Goal: Task Accomplishment & Management: Complete application form

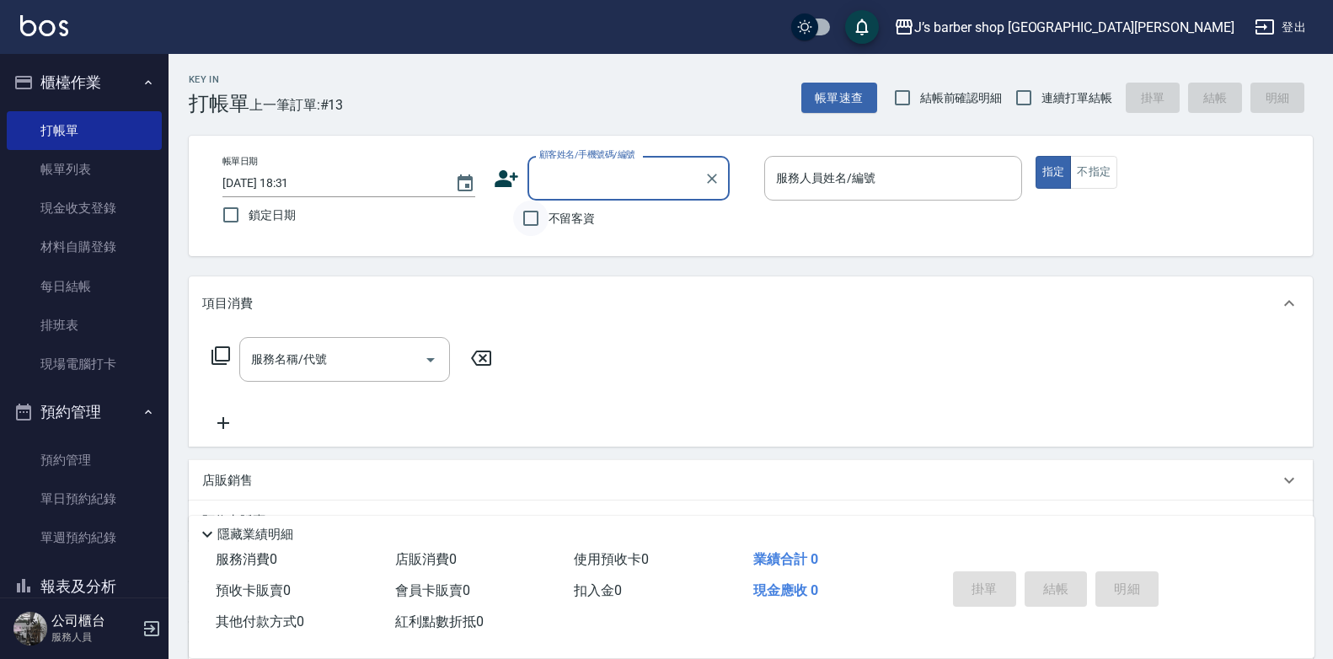
click at [525, 218] on input "不留客資" at bounding box center [530, 217] width 35 height 35
checkbox input "true"
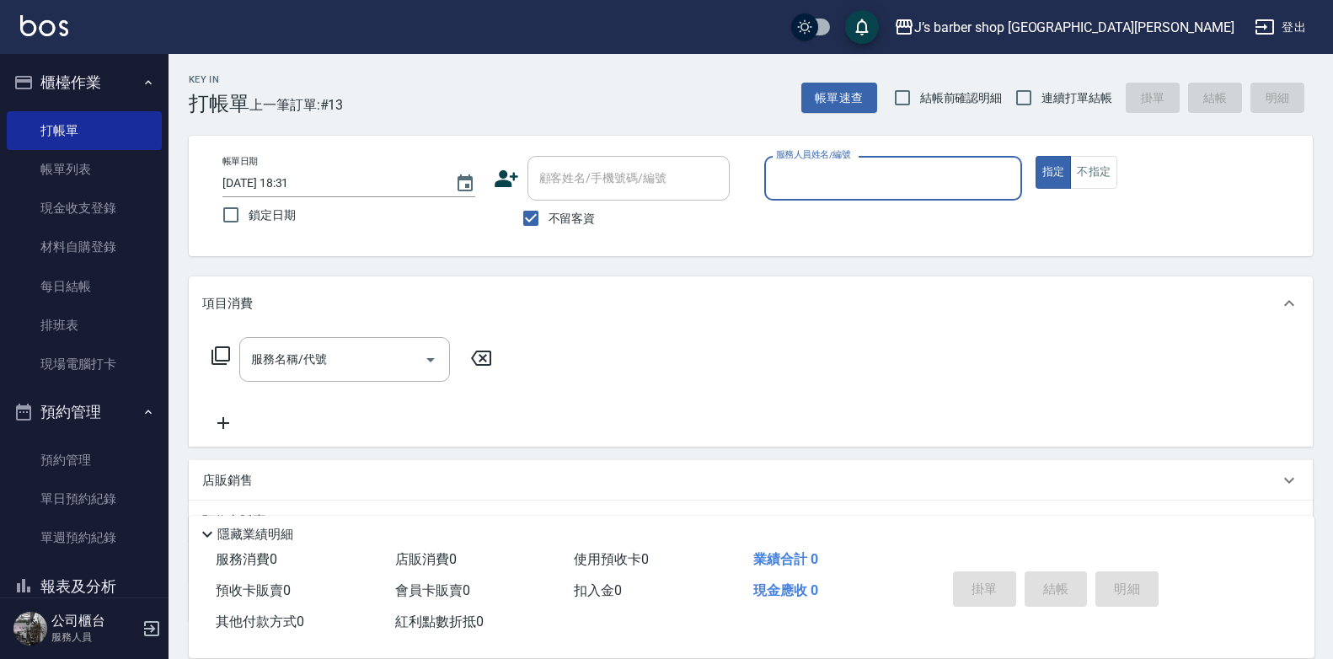
click at [823, 174] on input "服務人員姓名/編號" at bounding box center [893, 177] width 243 height 29
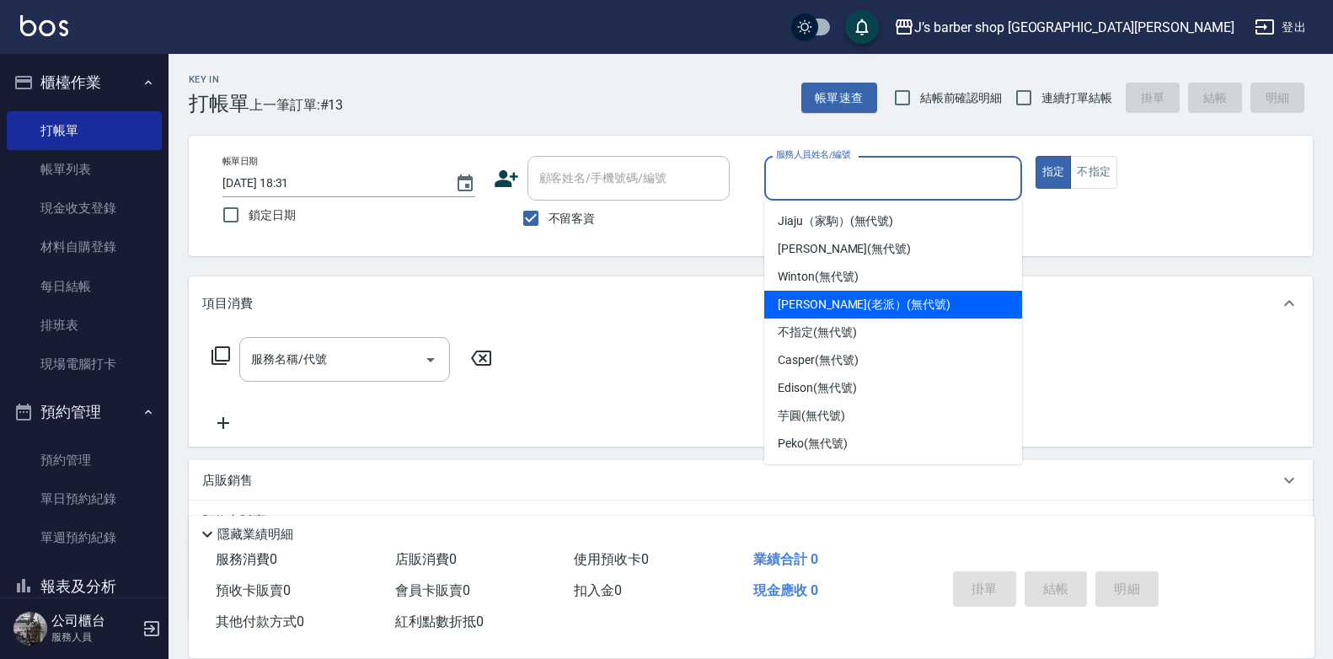
click at [859, 305] on span "[PERSON_NAME](老派） (無代號)" at bounding box center [864, 305] width 173 height 18
type input "[PERSON_NAME](老派）(無代號)"
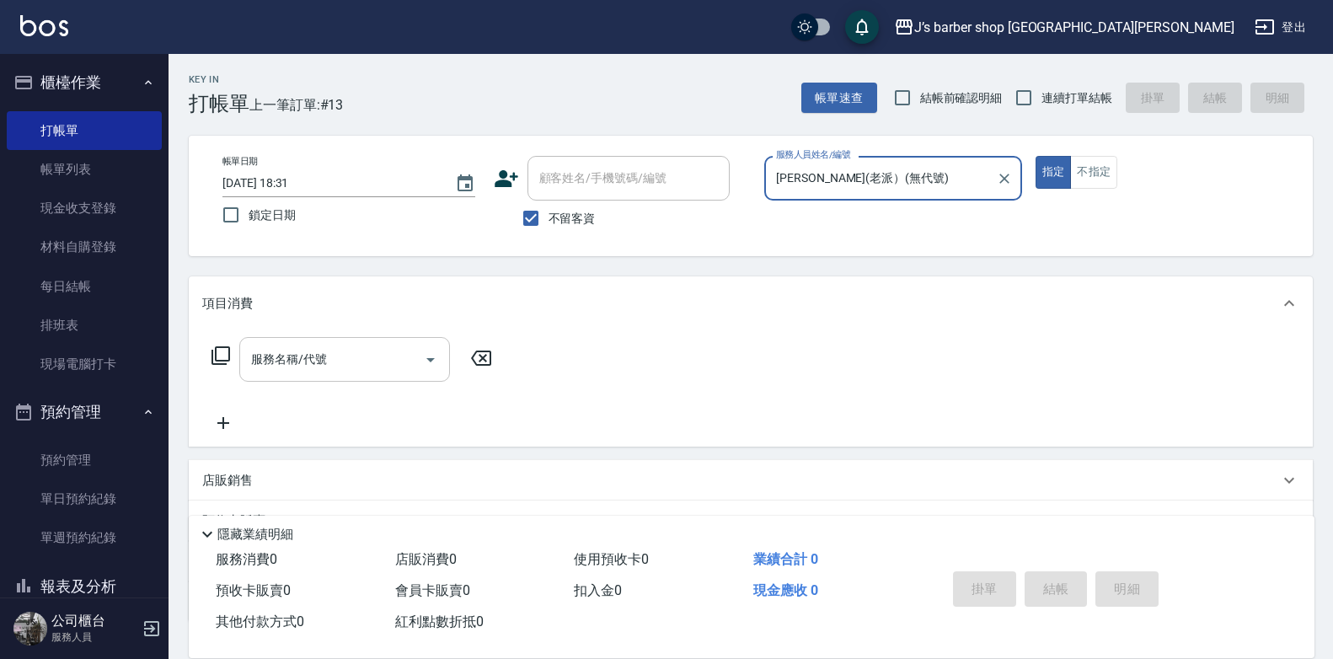
click at [365, 354] on input "服務名稱/代號" at bounding box center [332, 359] width 170 height 29
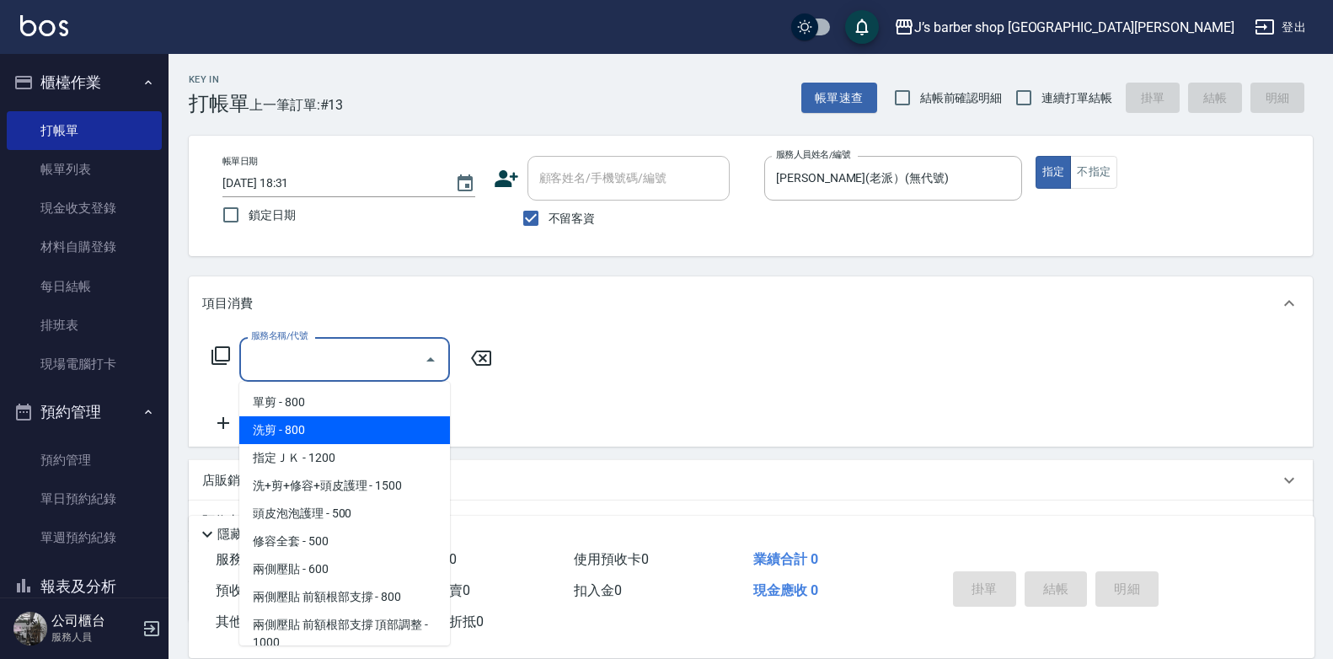
click at [307, 430] on span "洗剪 - 800" at bounding box center [344, 430] width 211 height 28
type input "洗剪(101)"
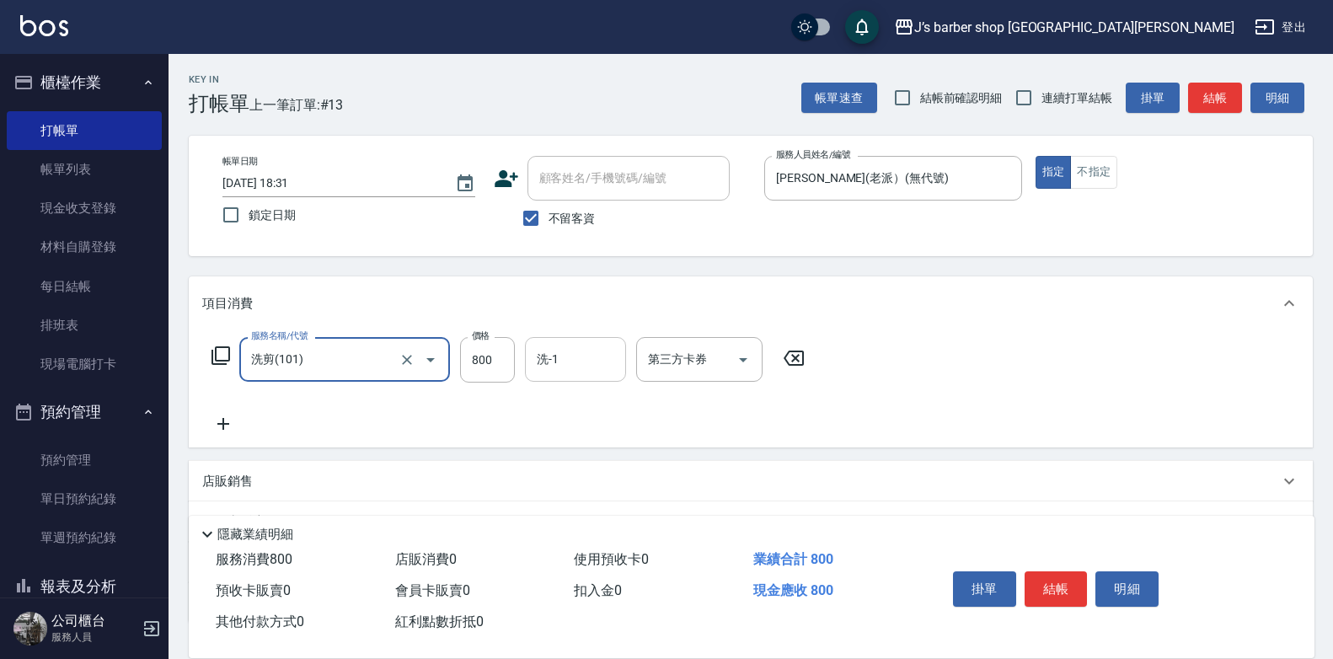
click at [551, 361] on input "洗-1" at bounding box center [575, 359] width 86 height 29
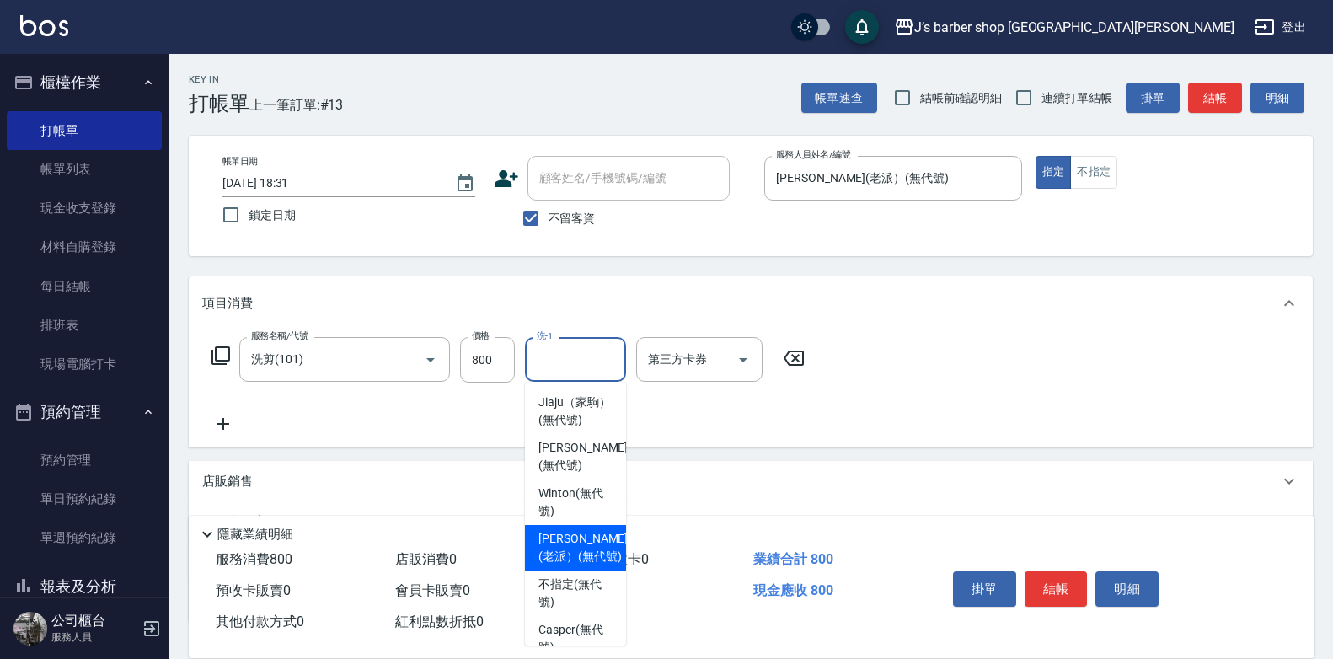
click at [581, 553] on span "[PERSON_NAME](老派） (無代號)" at bounding box center [582, 547] width 89 height 35
type input "[PERSON_NAME](老派）(無代號)"
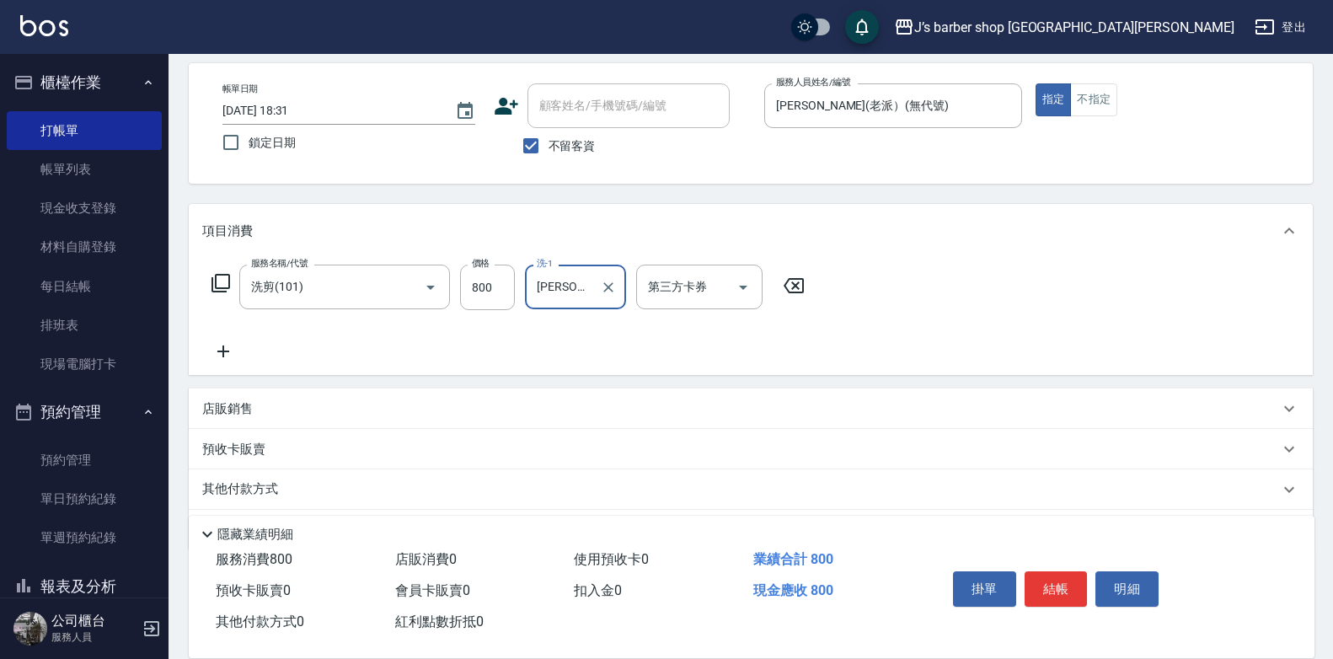
scroll to position [126, 0]
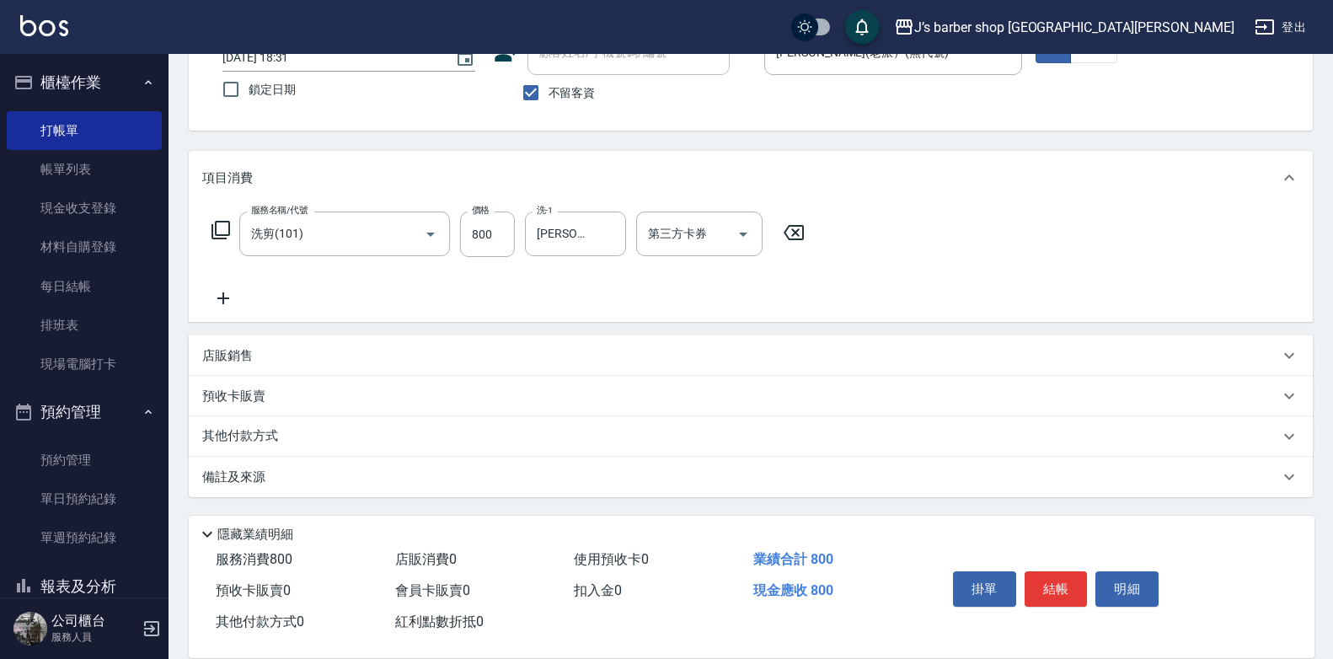
click at [226, 481] on p "備註及來源" at bounding box center [233, 477] width 63 height 18
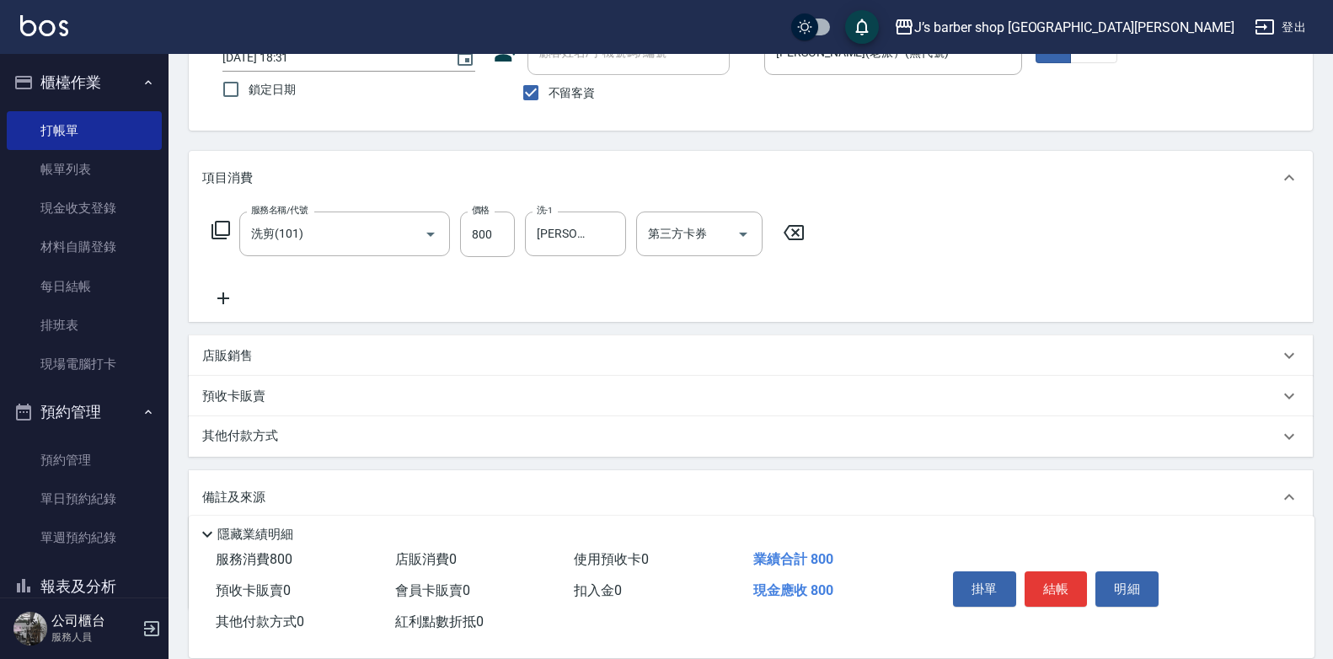
scroll to position [238, 0]
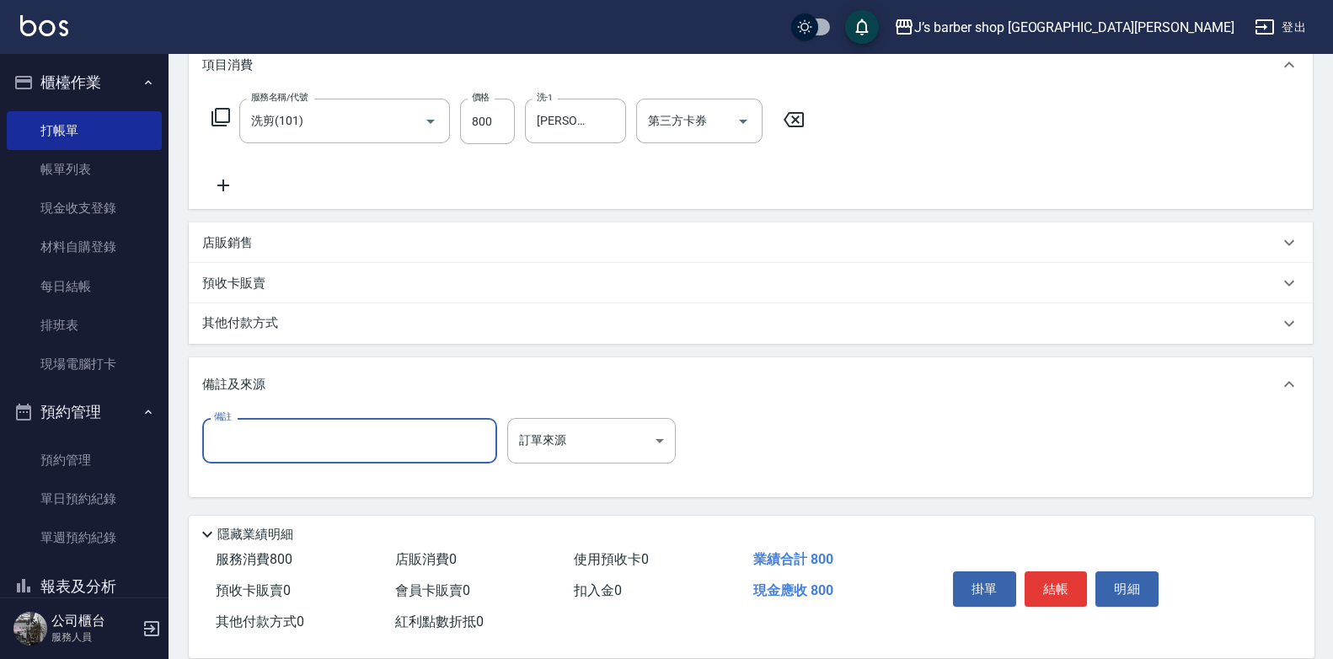
click at [256, 438] on input "備註" at bounding box center [349, 440] width 295 height 45
type input "狀"
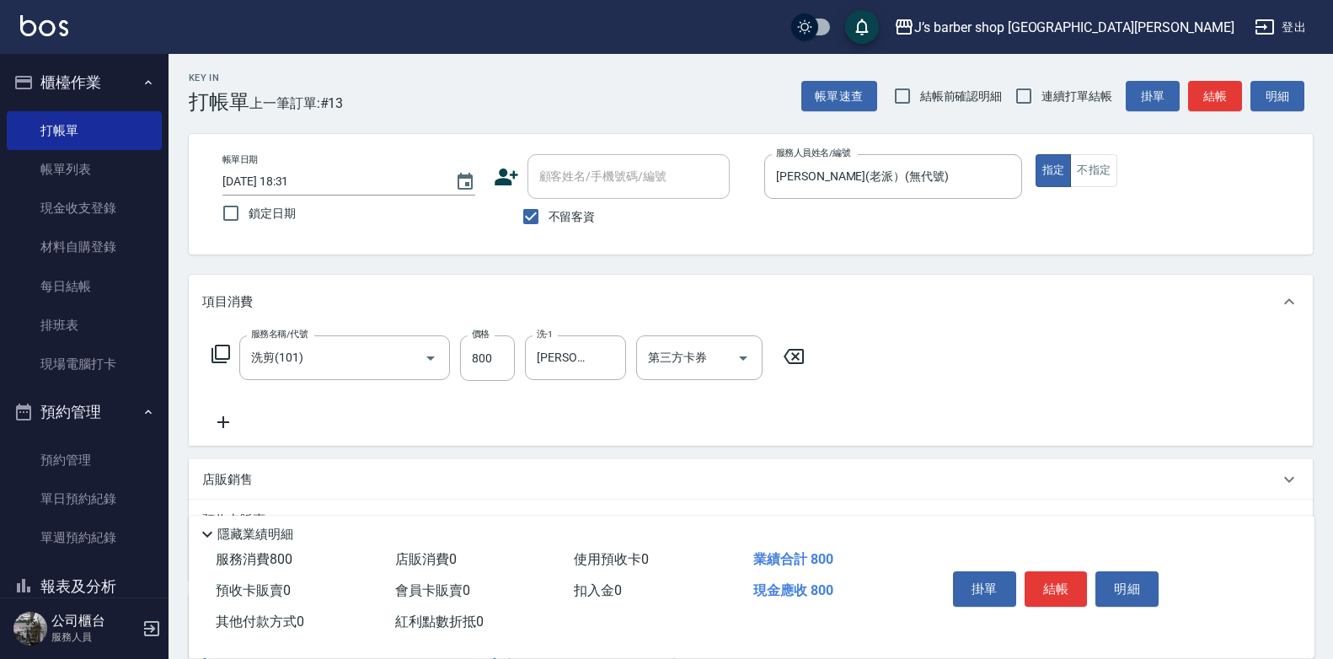
scroll to position [0, 0]
type input "轉帳19343"
click at [1061, 589] on button "結帳" at bounding box center [1055, 588] width 63 height 35
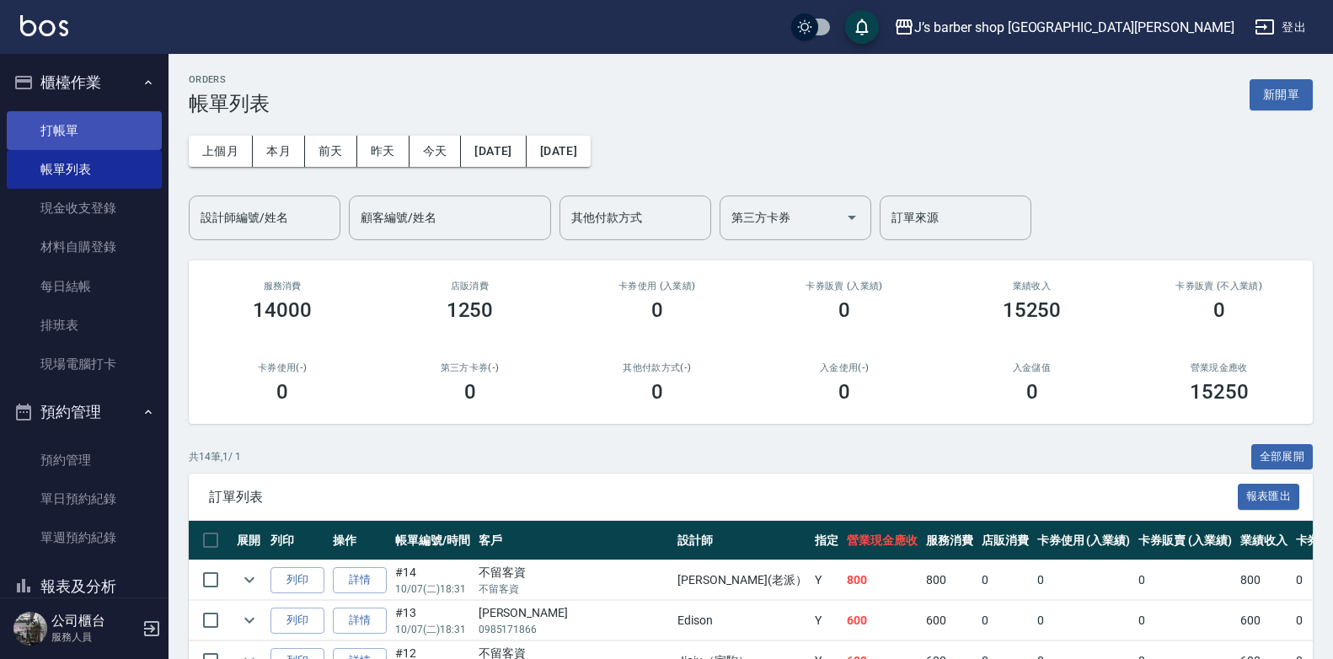
click at [133, 131] on link "打帳單" at bounding box center [84, 130] width 155 height 39
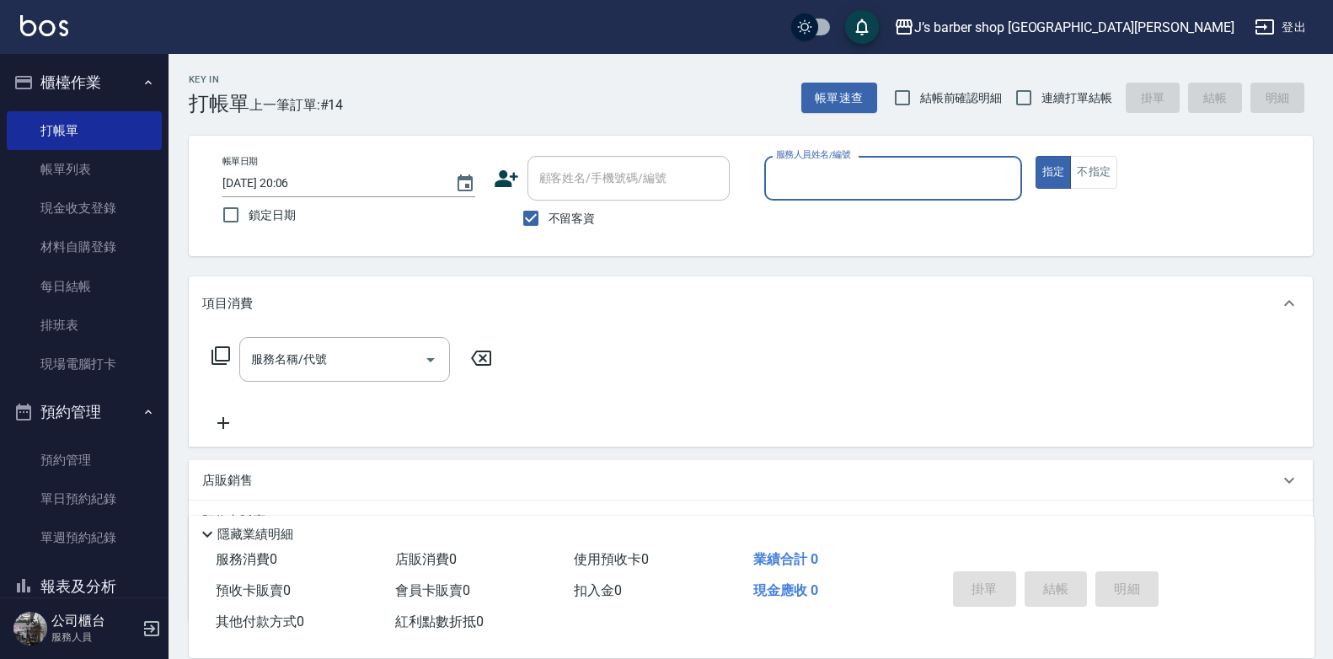
click at [571, 228] on label "不留客資" at bounding box center [554, 217] width 83 height 35
click at [548, 228] on input "不留客資" at bounding box center [530, 217] width 35 height 35
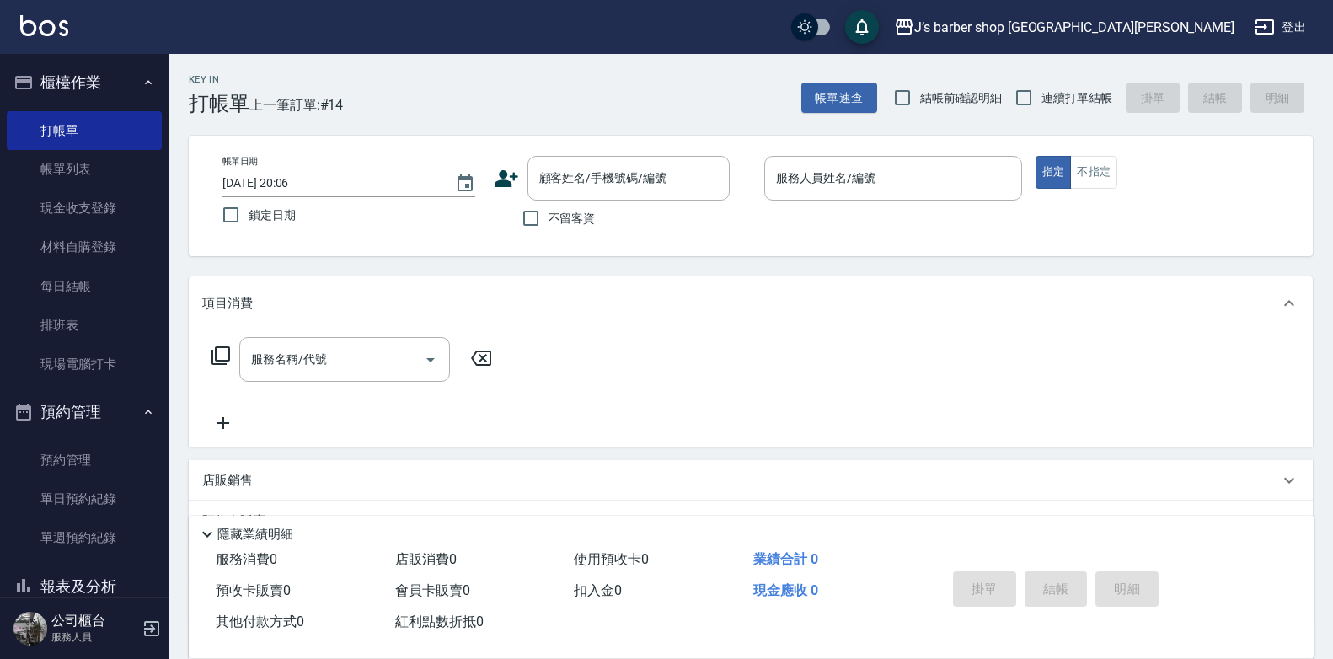
click at [585, 214] on span "不留客資" at bounding box center [571, 219] width 47 height 18
click at [548, 214] on input "不留客資" at bounding box center [530, 217] width 35 height 35
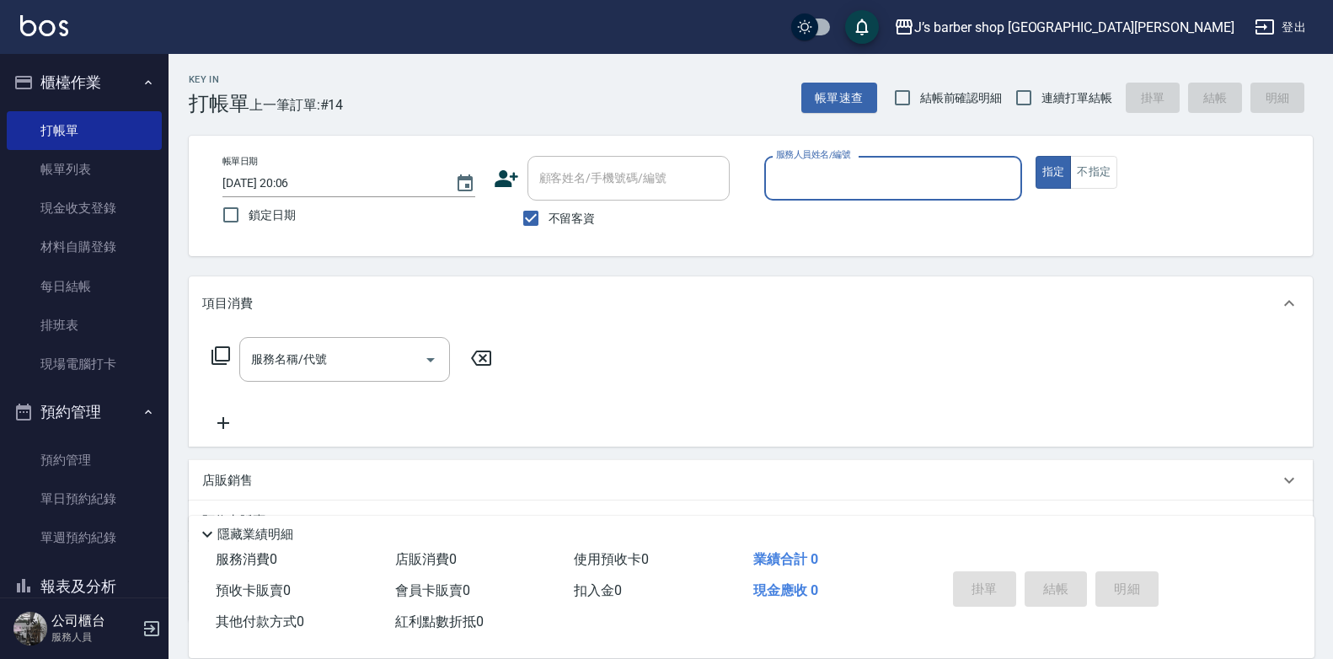
click at [571, 221] on span "不留客資" at bounding box center [571, 219] width 47 height 18
click at [548, 221] on input "不留客資" at bounding box center [530, 217] width 35 height 35
checkbox input "false"
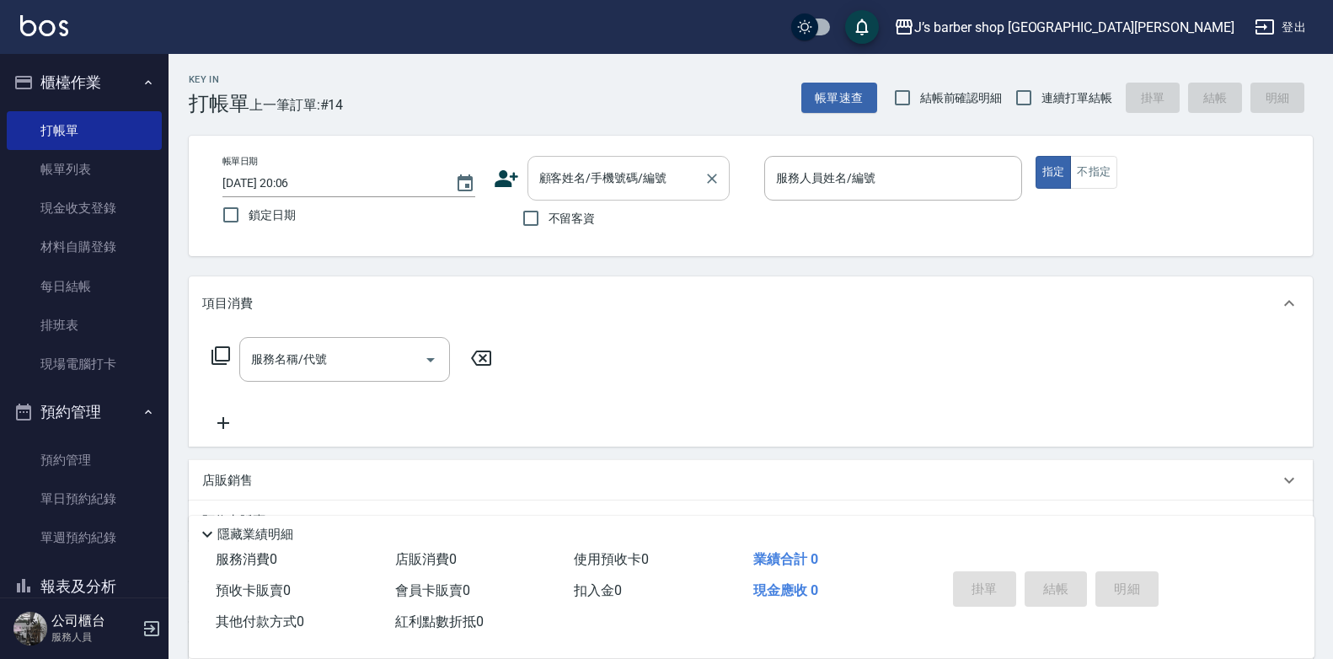
click at [593, 176] on input "顧客姓名/手機號碼/編號" at bounding box center [616, 177] width 162 height 29
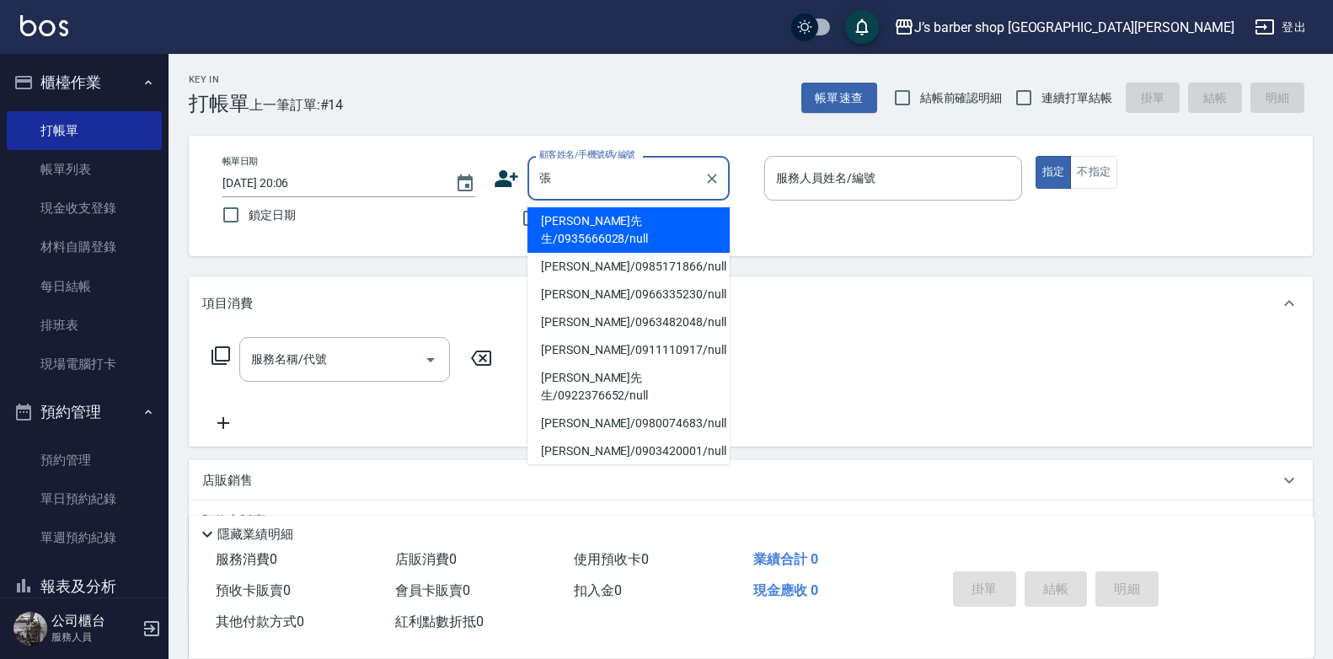
click at [662, 225] on li "[PERSON_NAME]先生/0935666028/null" at bounding box center [628, 229] width 202 height 45
type input "[PERSON_NAME]先生/0935666028/null"
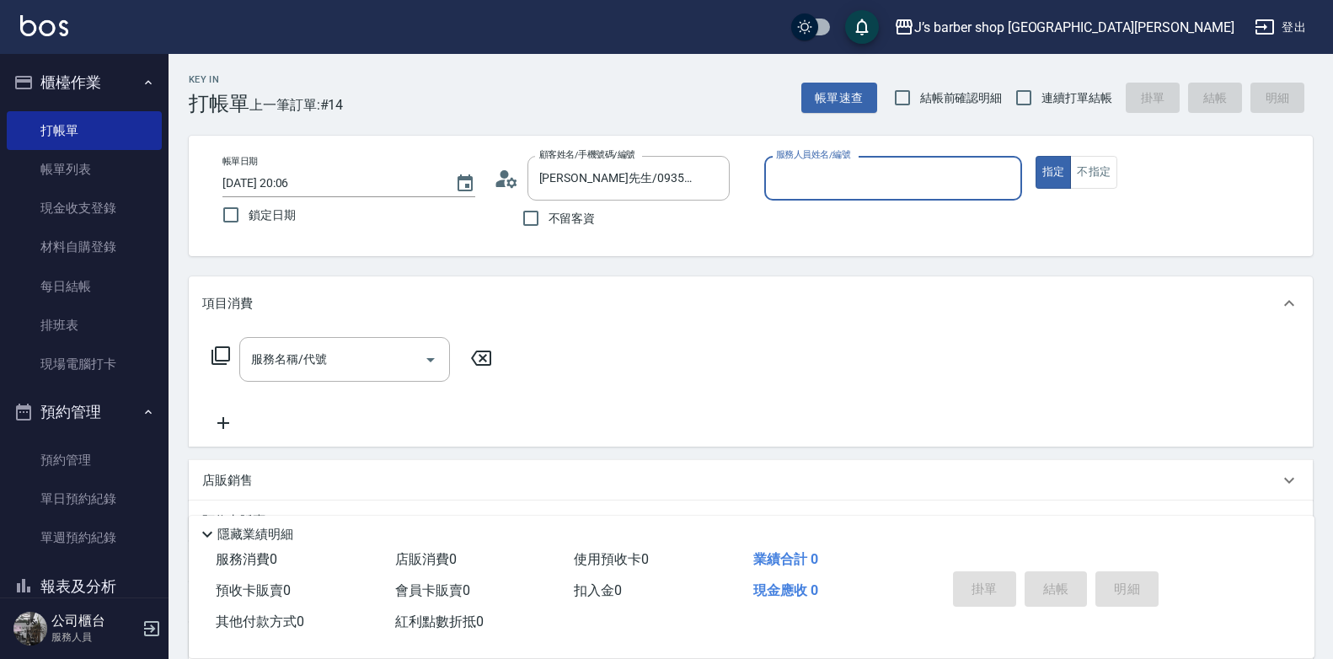
click at [874, 175] on input "服務人員姓名/編號" at bounding box center [893, 177] width 243 height 29
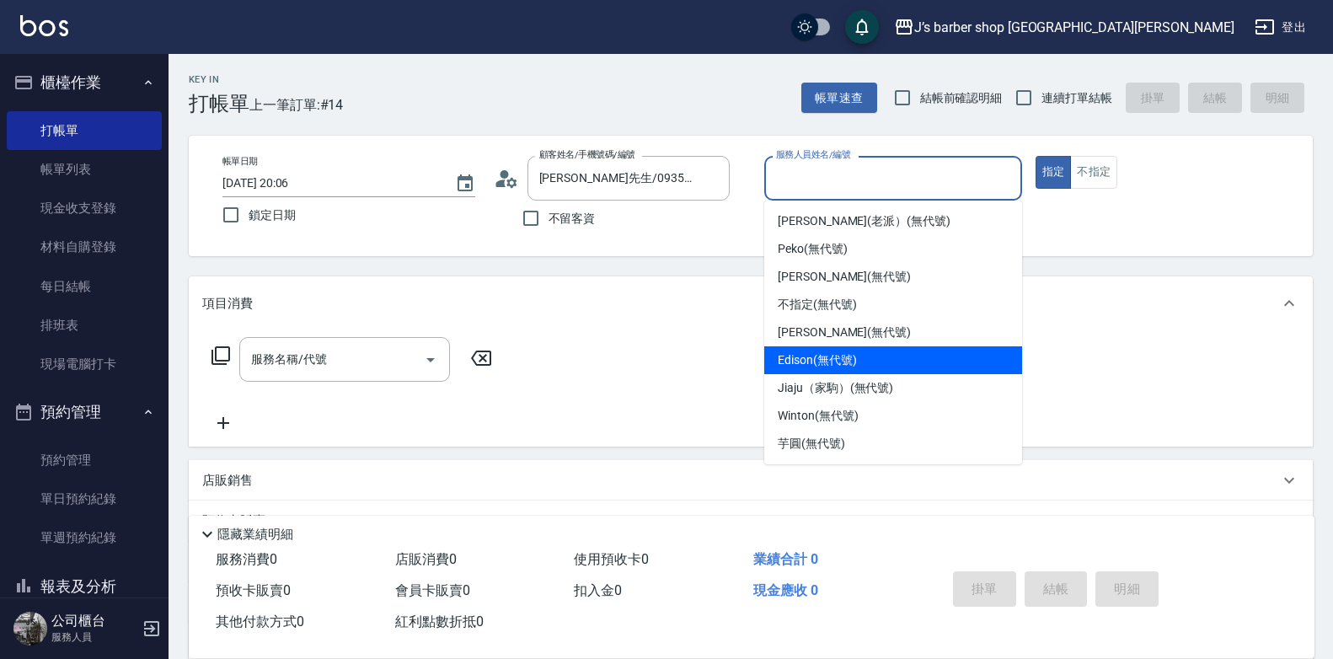
click at [826, 350] on div "Edison (無代號)" at bounding box center [893, 360] width 258 height 28
type input "Edison(無代號)"
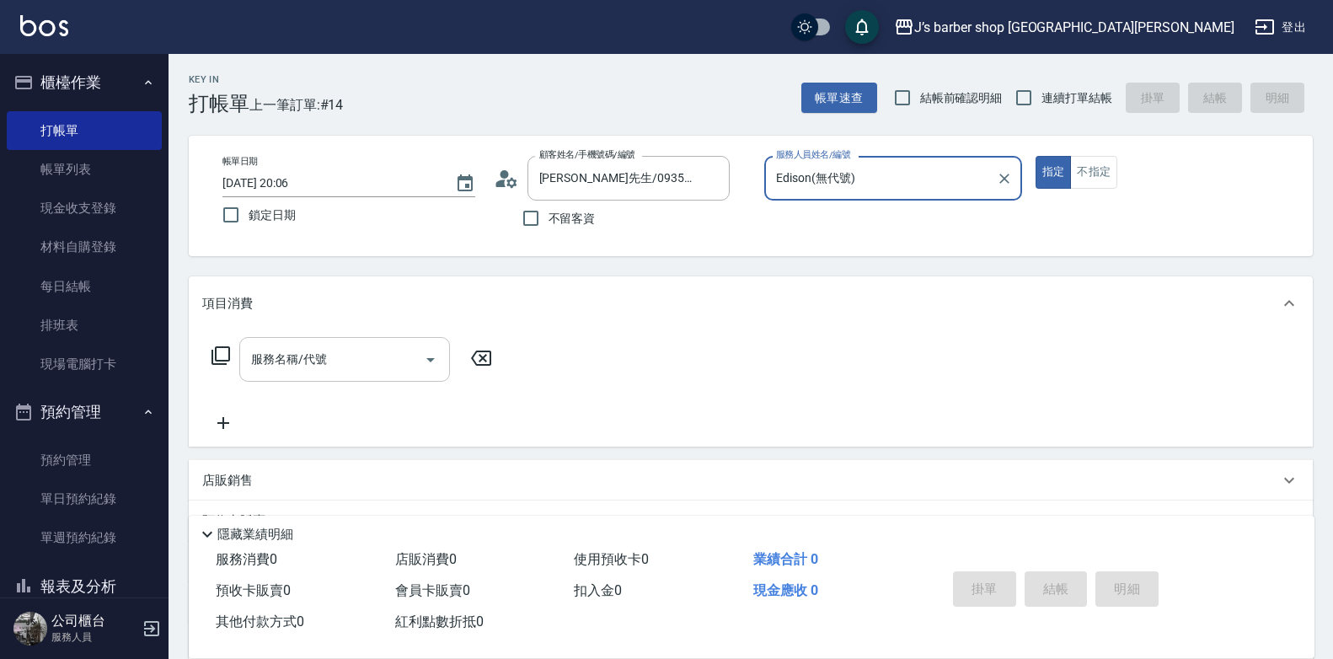
click at [311, 379] on div "服務名稱/代號" at bounding box center [344, 359] width 211 height 45
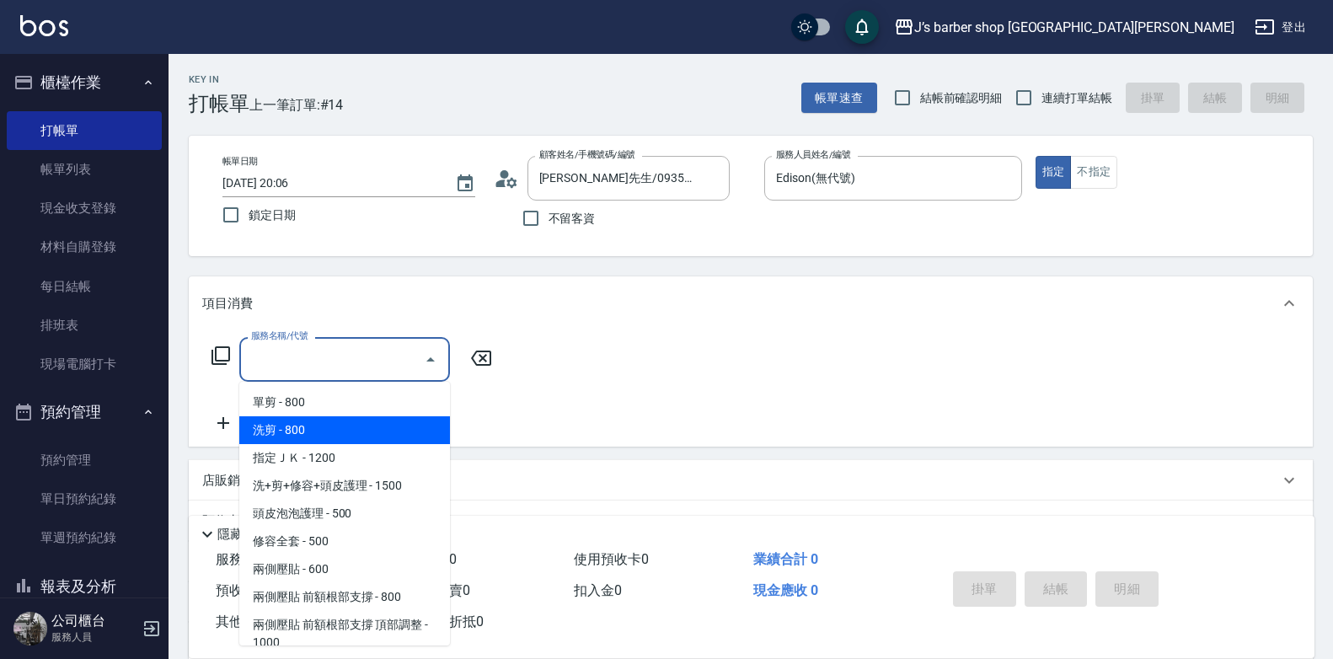
click at [316, 419] on span "洗剪 - 800" at bounding box center [344, 430] width 211 height 28
type input "洗剪(101)"
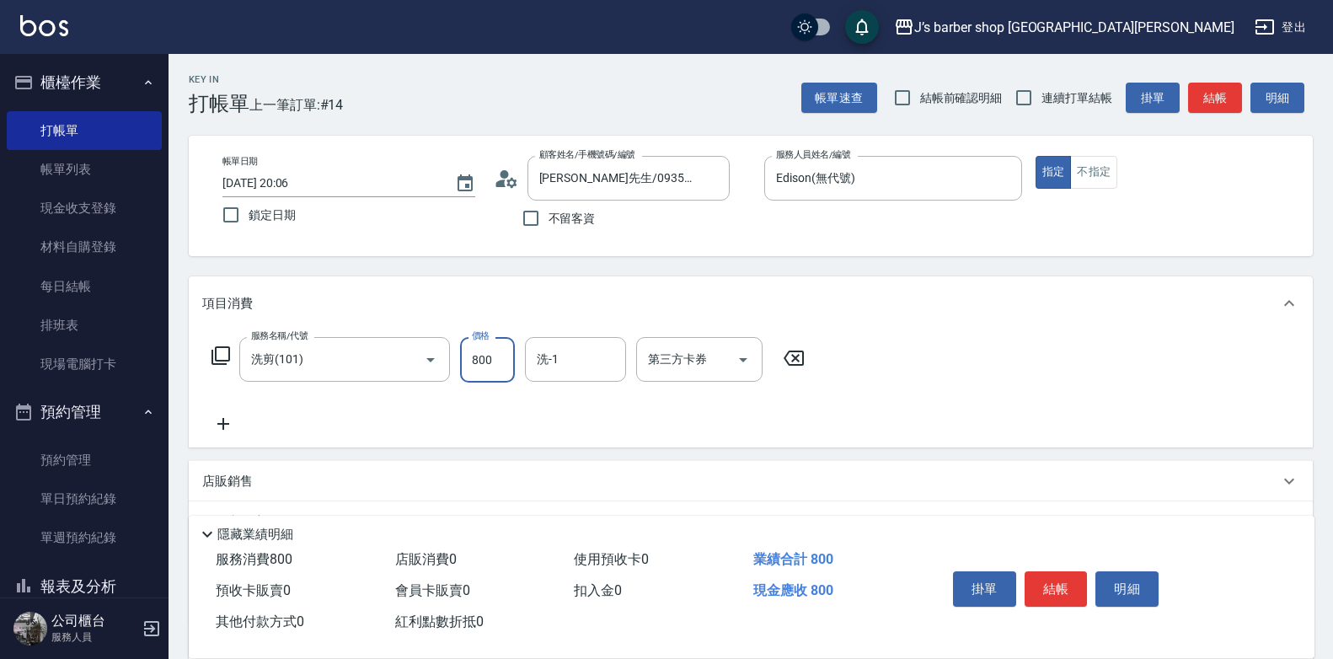
click at [478, 376] on input "800" at bounding box center [487, 359] width 55 height 45
type input "700"
click at [1059, 582] on button "結帳" at bounding box center [1055, 588] width 63 height 35
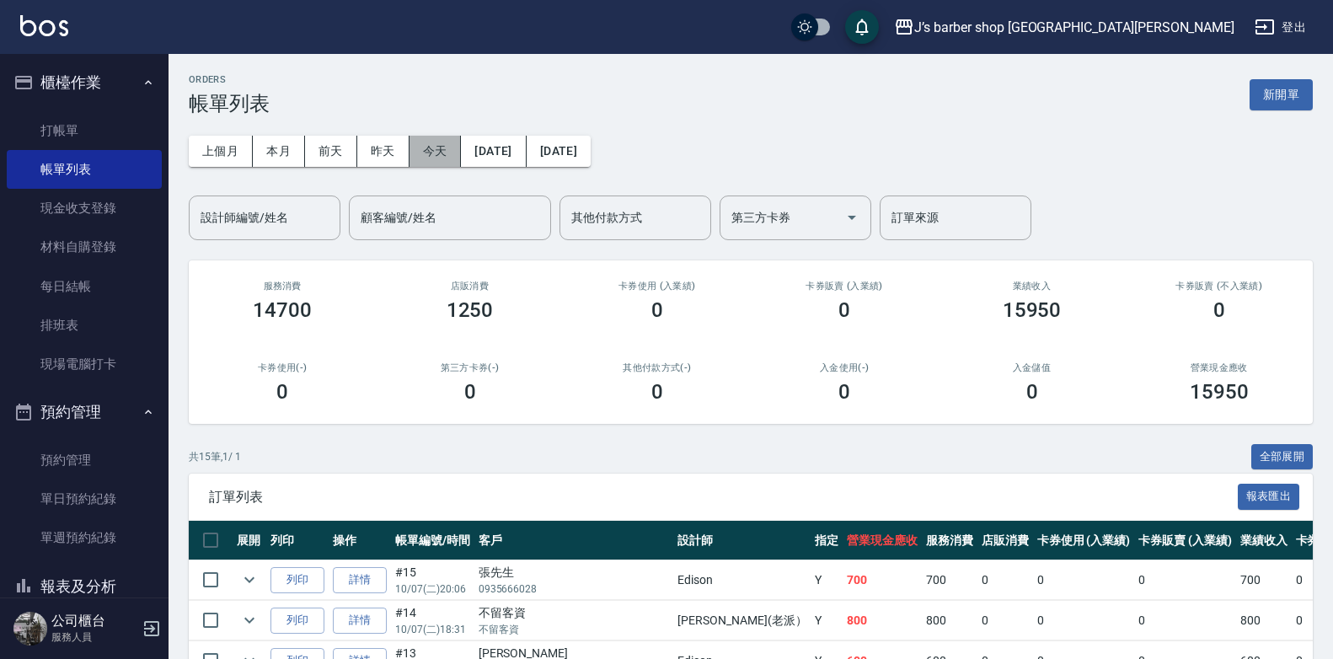
click at [446, 153] on button "今天" at bounding box center [435, 151] width 52 height 31
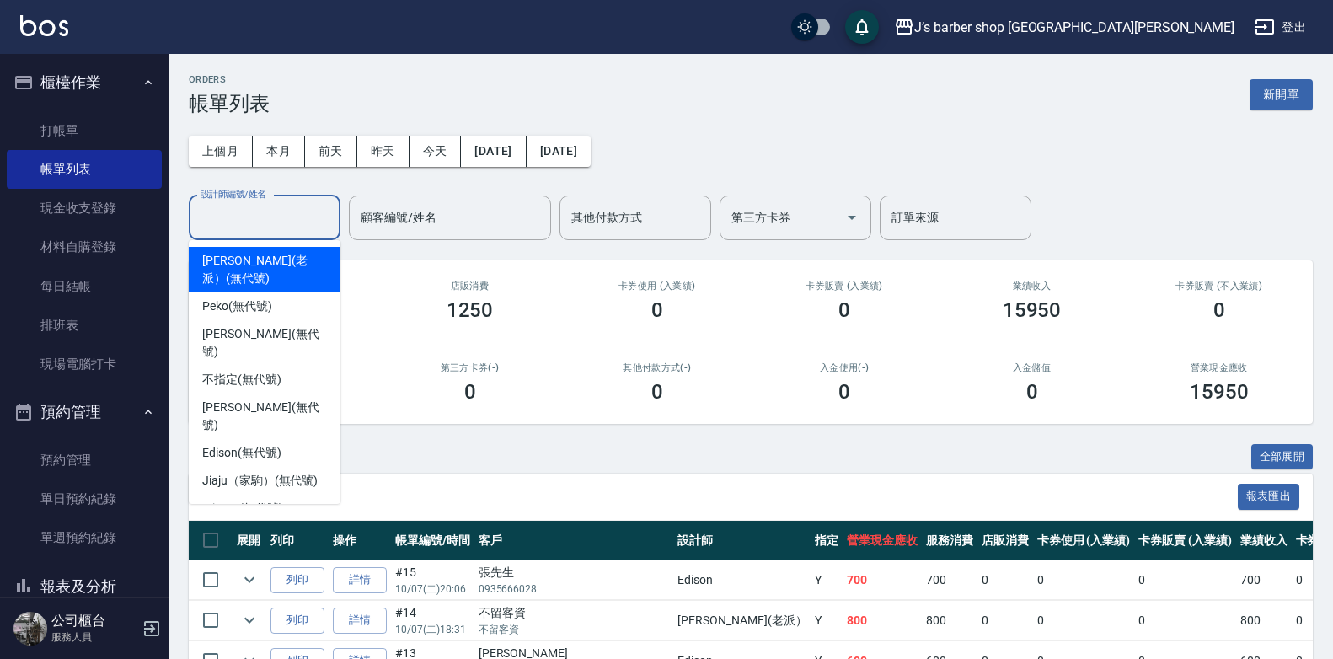
click at [266, 224] on input "設計師編號/姓名" at bounding box center [264, 217] width 136 height 29
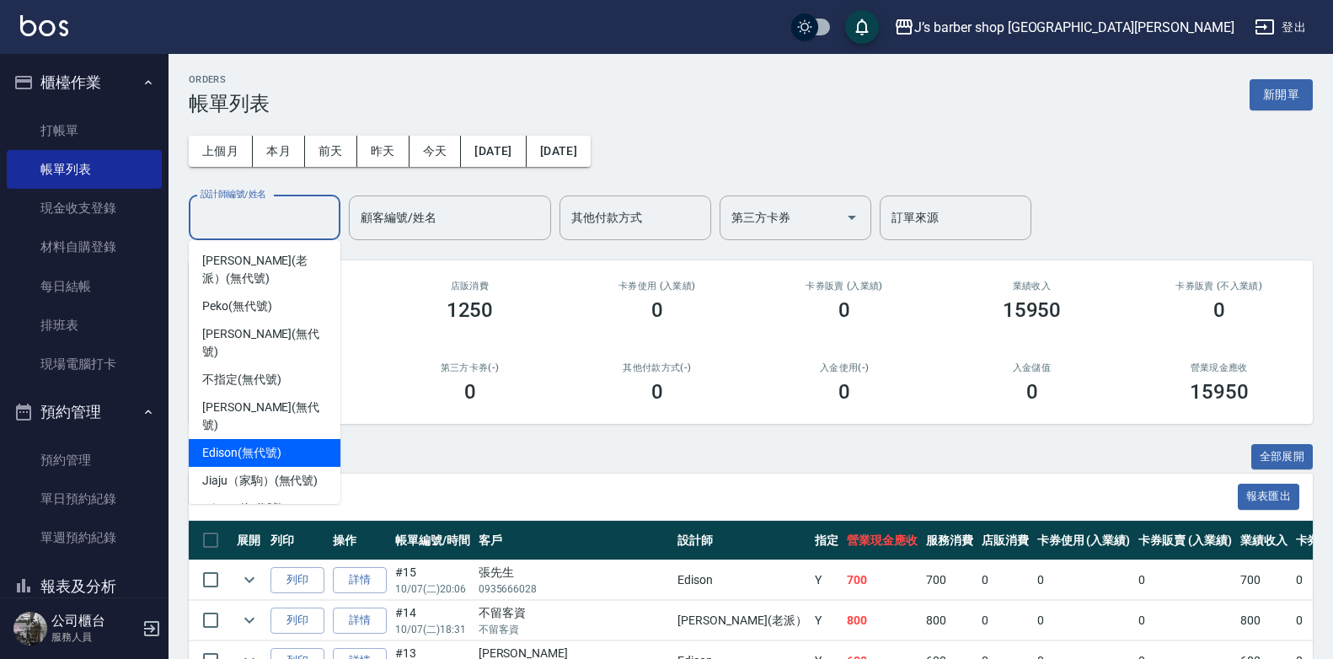
click at [270, 444] on span "Edison (無代號)" at bounding box center [241, 453] width 78 height 18
type input "Edison(無代號)"
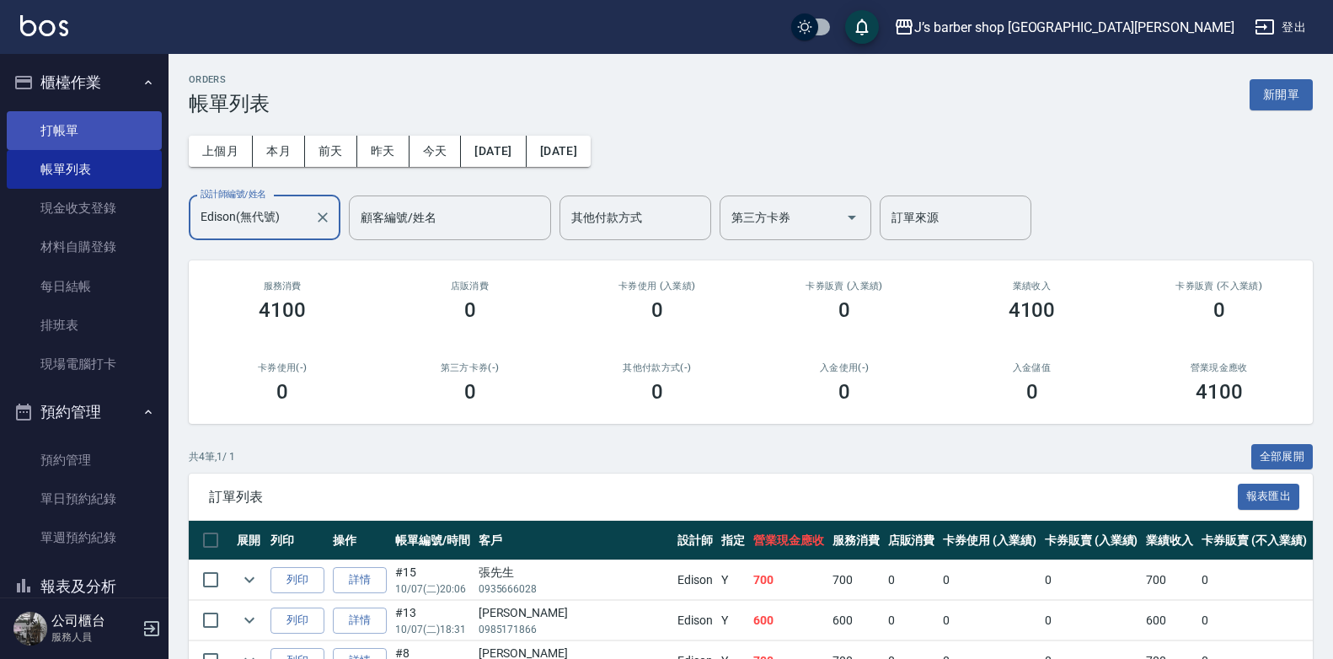
click at [97, 138] on link "打帳單" at bounding box center [84, 130] width 155 height 39
